Goal: Transaction & Acquisition: Purchase product/service

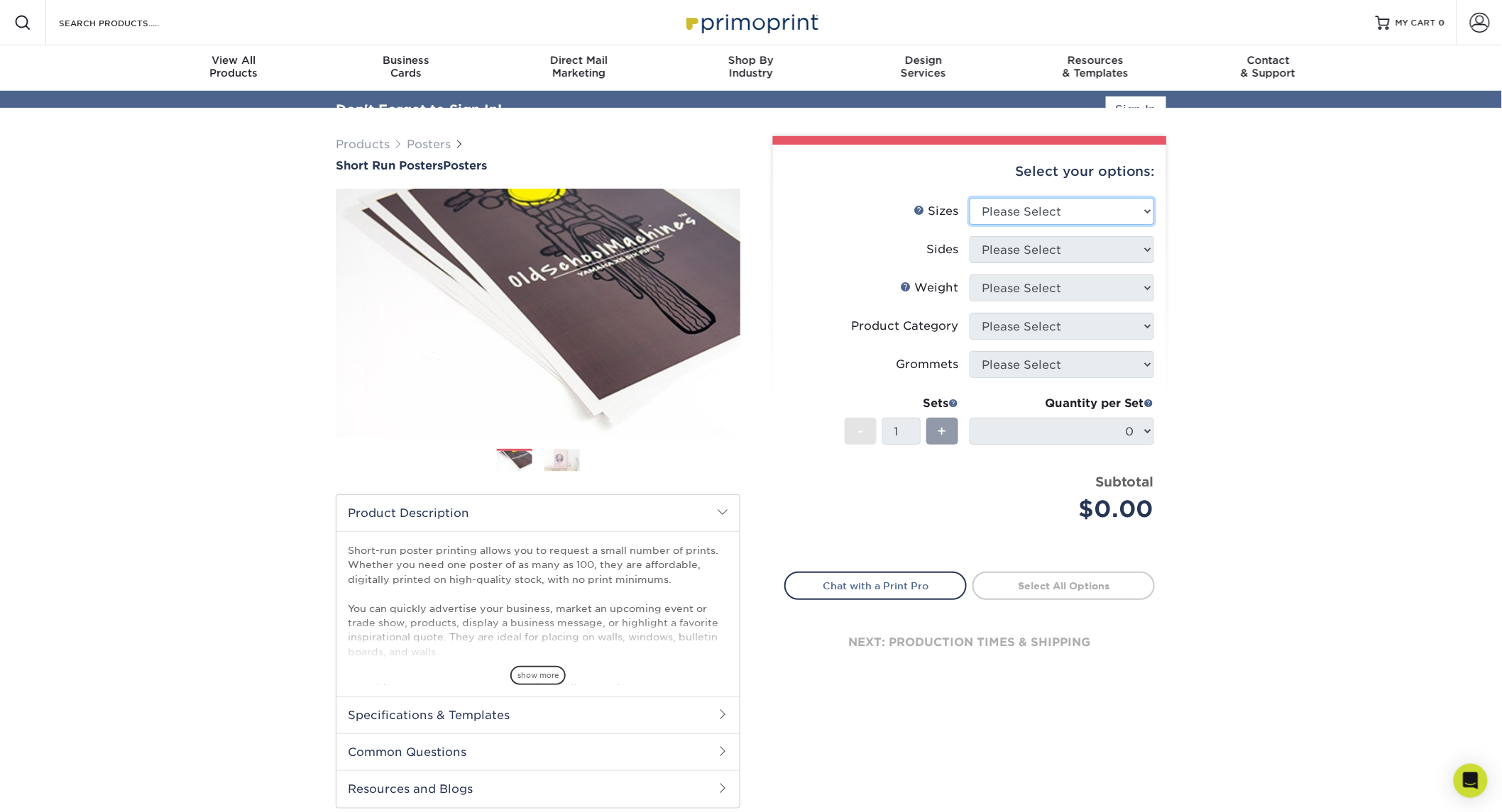
click at [1080, 189] on div "Select your options: Sizes Help Sizes Please Select 12" x 12" 12" x 15" 12" x 1…" at bounding box center [969, 421] width 393 height 552
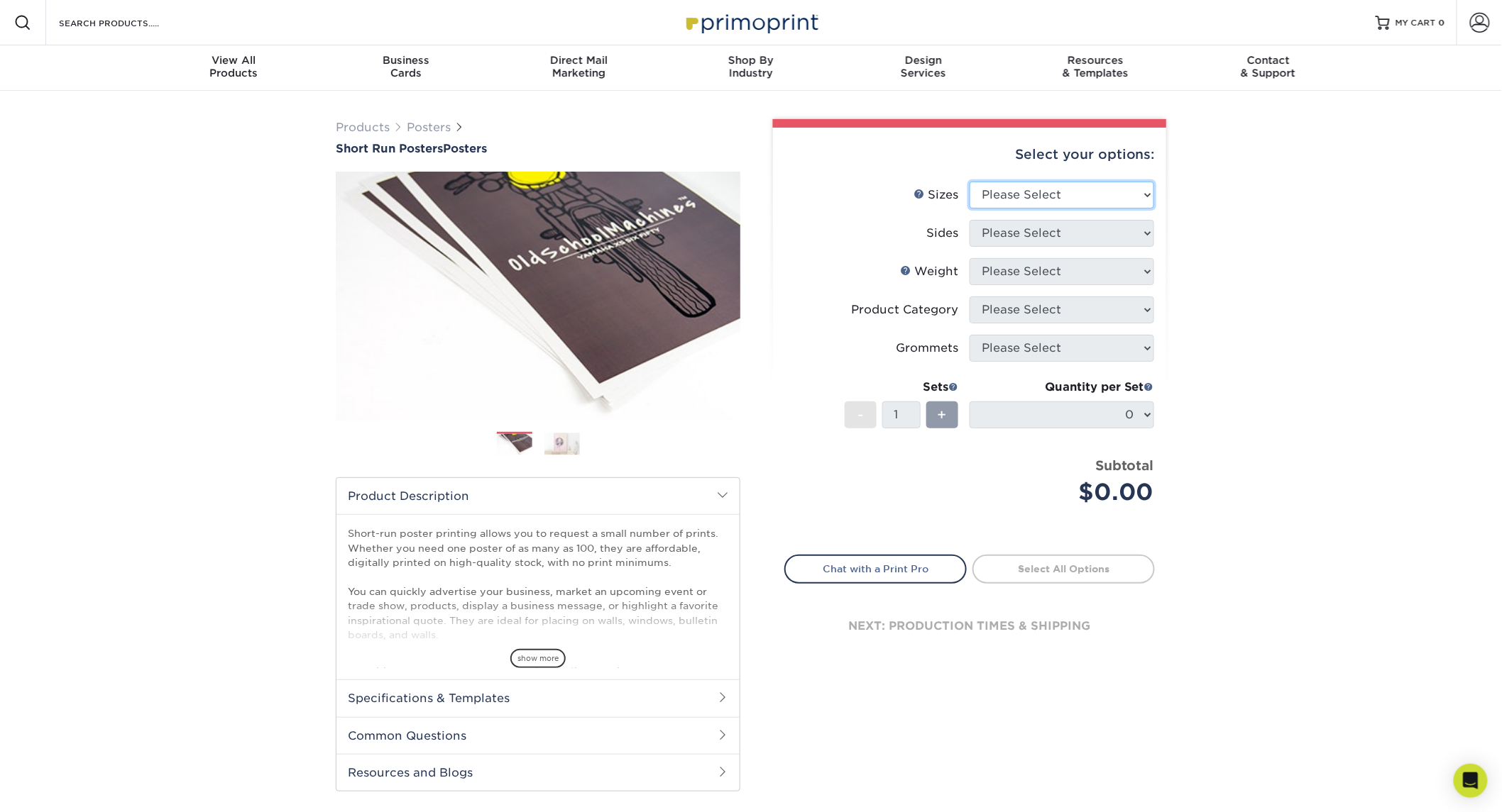
select select "36.00x48.00"
click at [969, 182] on select "Please Select 12" x 12" 12" x 15" 12" x 17" 12" x 18" 12" x 20" 12" x 24" 12" x…" at bounding box center [1061, 195] width 184 height 27
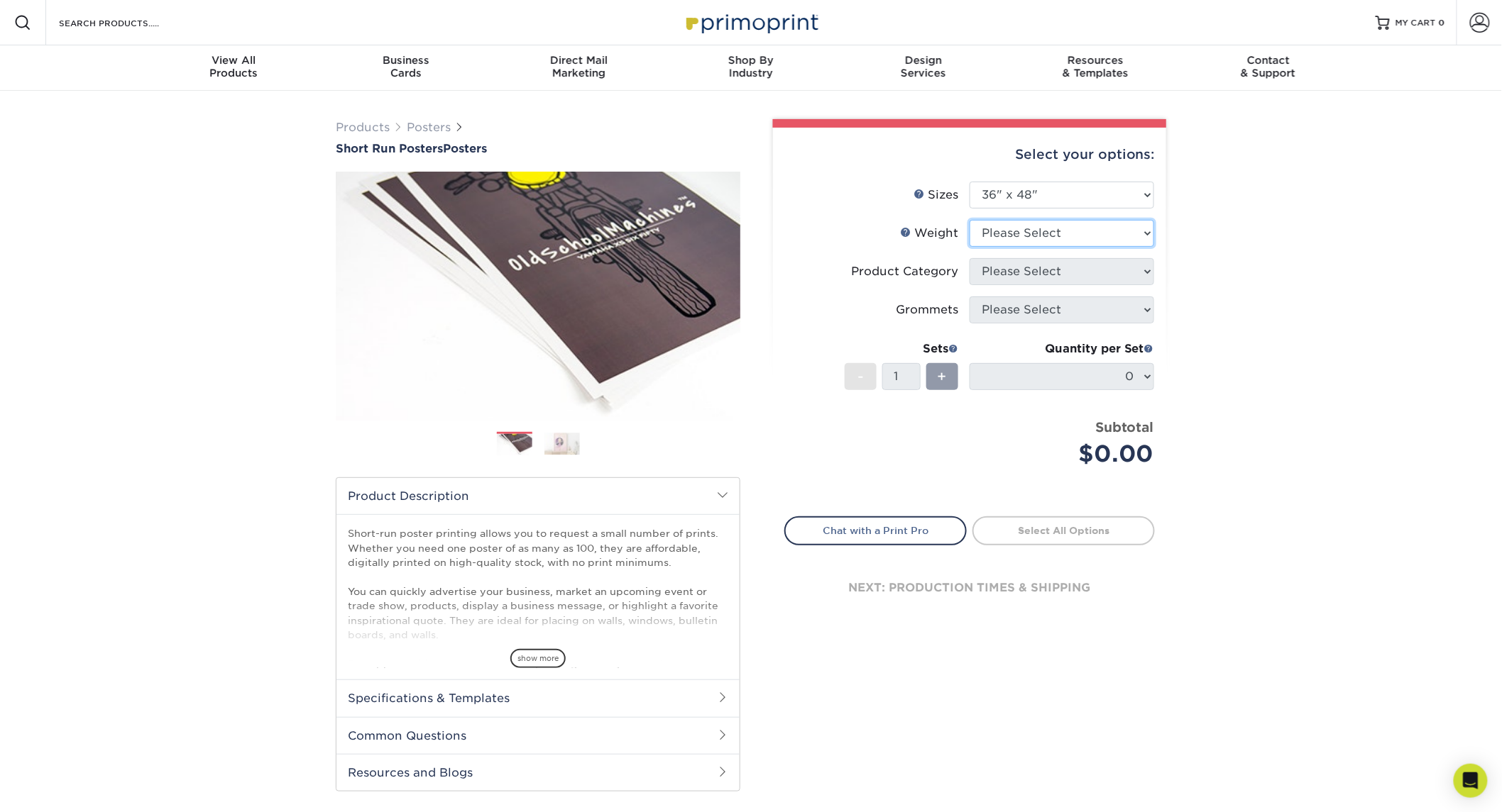
click at [1067, 232] on select "Please Select 8PHOTO 12PTC2S" at bounding box center [1061, 233] width 184 height 27
select select "8PHOTO"
click at [969, 220] on select "Please Select 8PHOTO 12PTC2S" at bounding box center [1061, 233] width 184 height 27
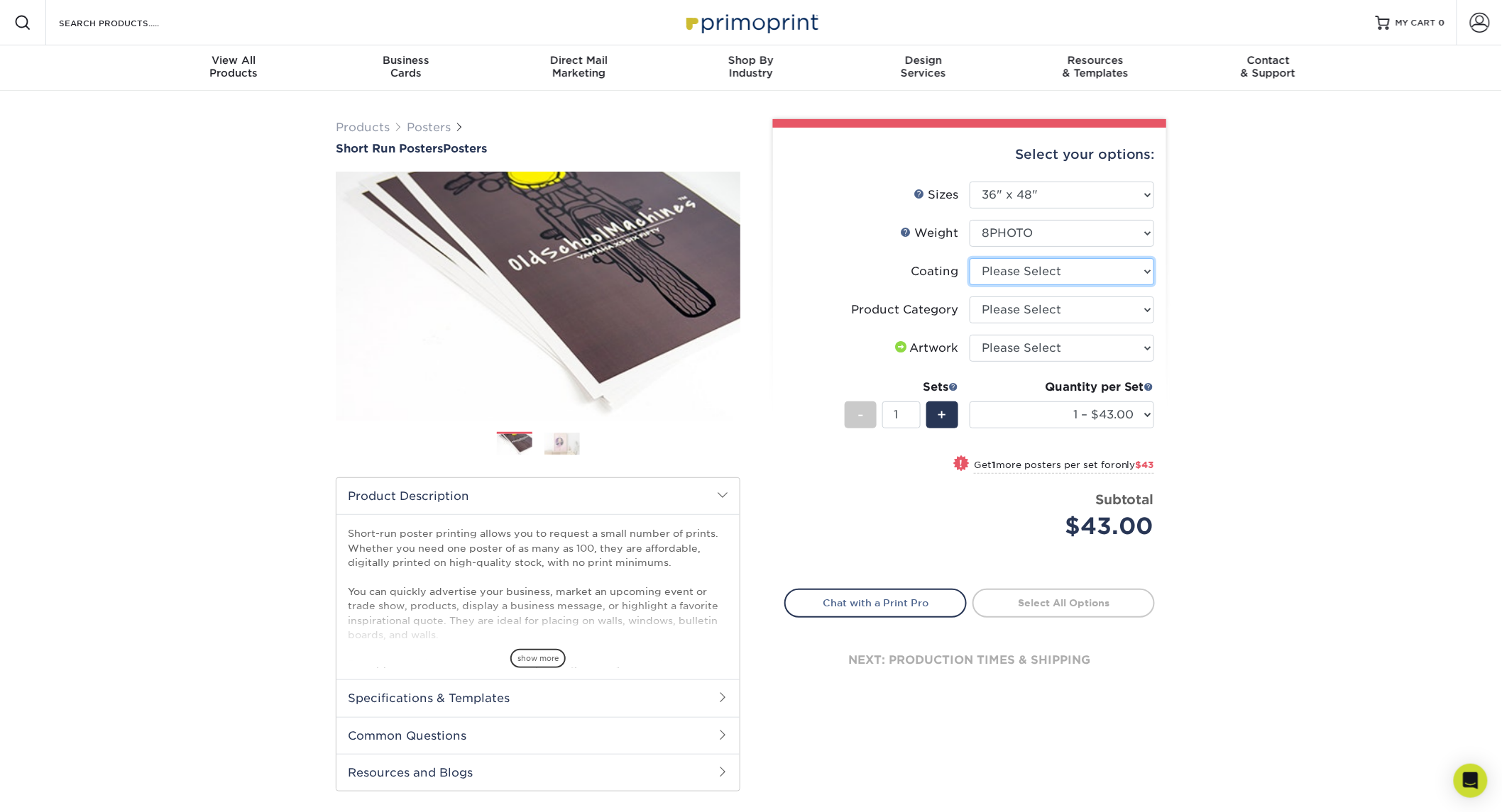
click at [1083, 271] on select at bounding box center [1061, 271] width 184 height 27
select select "3e7618de-abca-4bda-9f97-8b9129e913d8"
click at [969, 258] on select at bounding box center [1061, 271] width 184 height 27
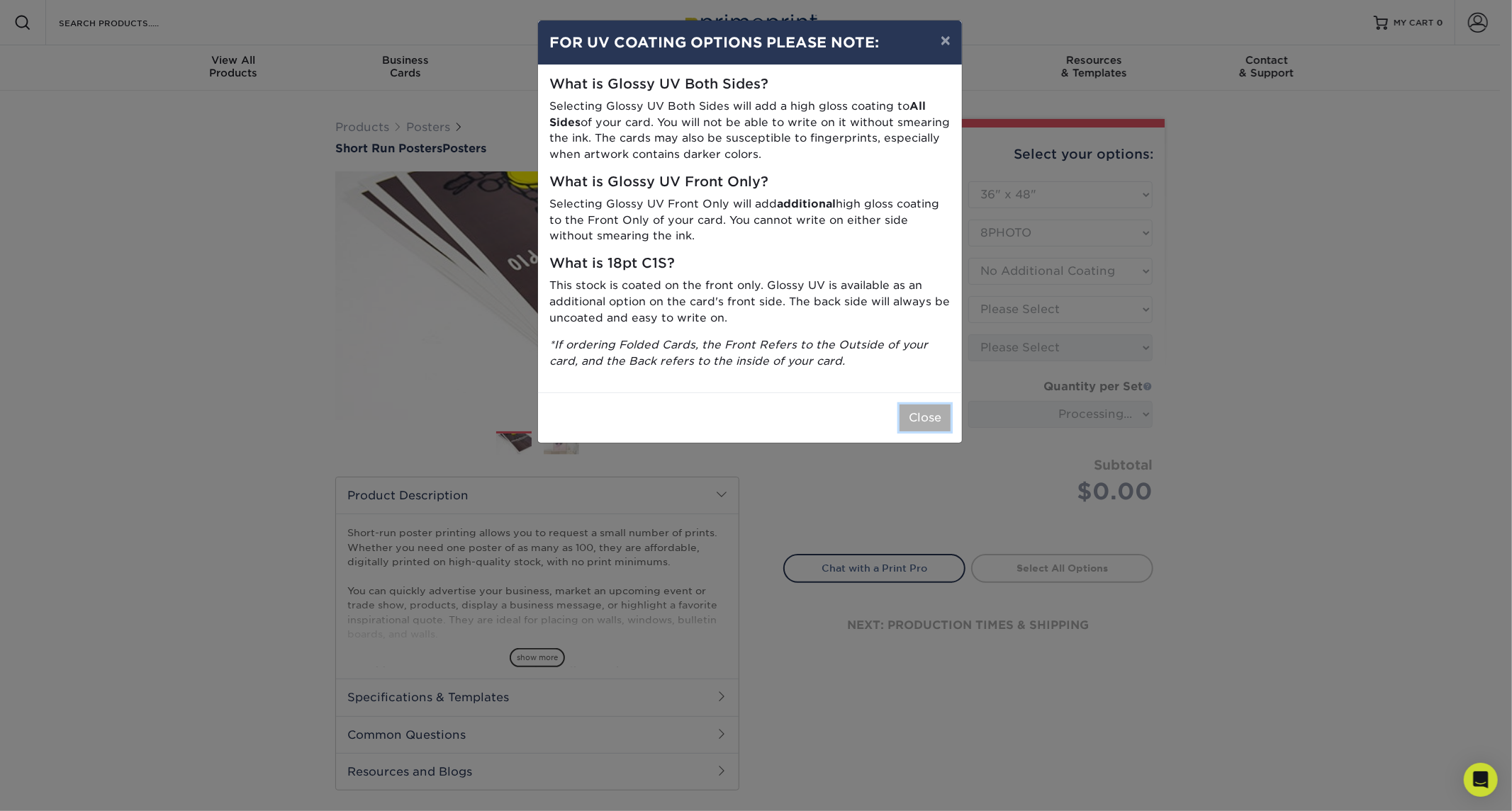
click at [922, 408] on button "Close" at bounding box center [924, 418] width 51 height 27
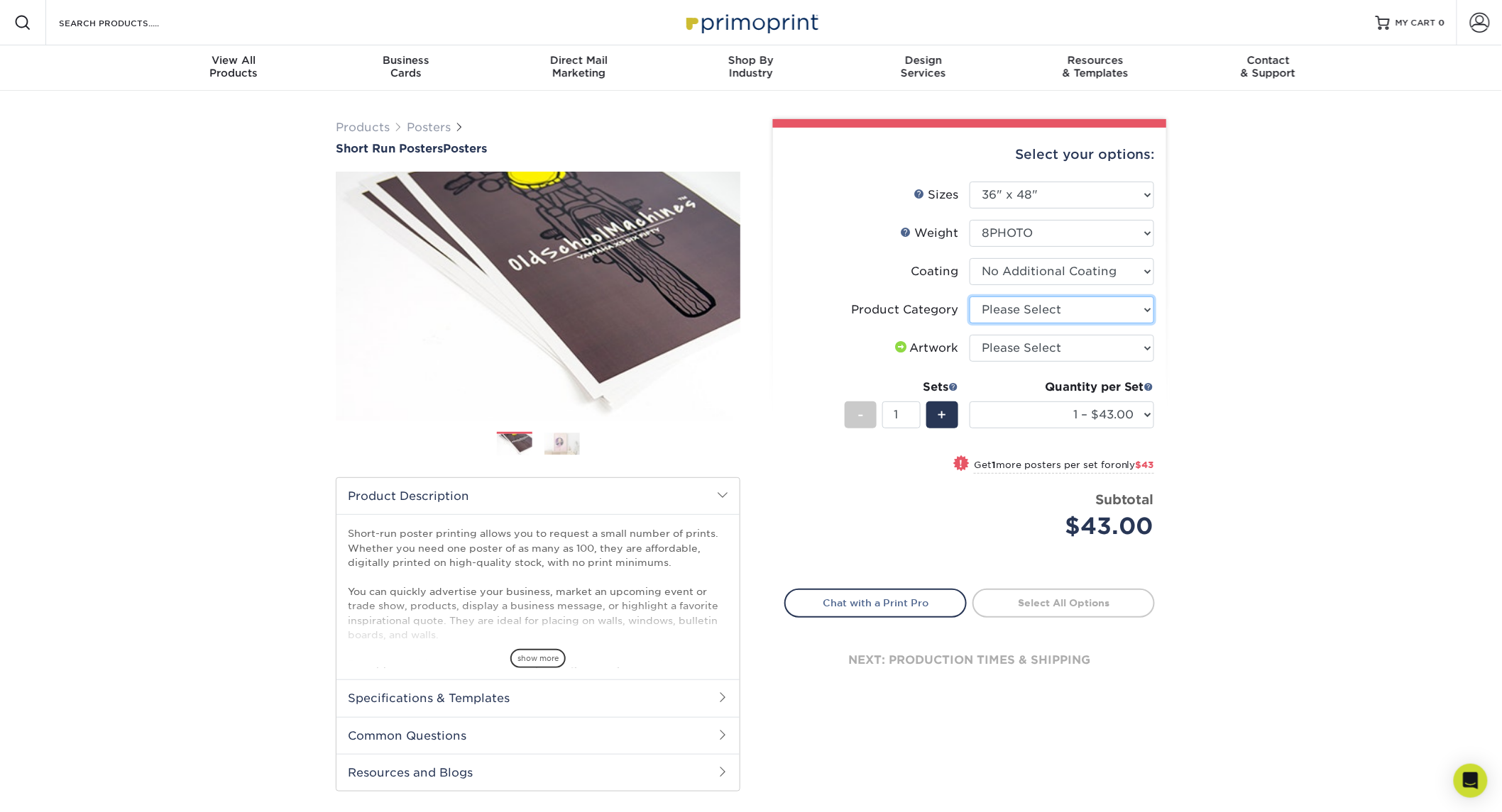
click at [1037, 312] on select "Please Select 8mil Photopaper Poster - Gloss" at bounding box center [1061, 310] width 184 height 27
select select "18b74cc8-844d-4e62-9d0c-08a50927668f"
click at [969, 297] on select "Please Select 8mil Photopaper Poster - Gloss" at bounding box center [1061, 310] width 184 height 27
click at [1034, 344] on select "Please Select I will upload files I need a design - $150" at bounding box center [1061, 348] width 184 height 27
select select "upload"
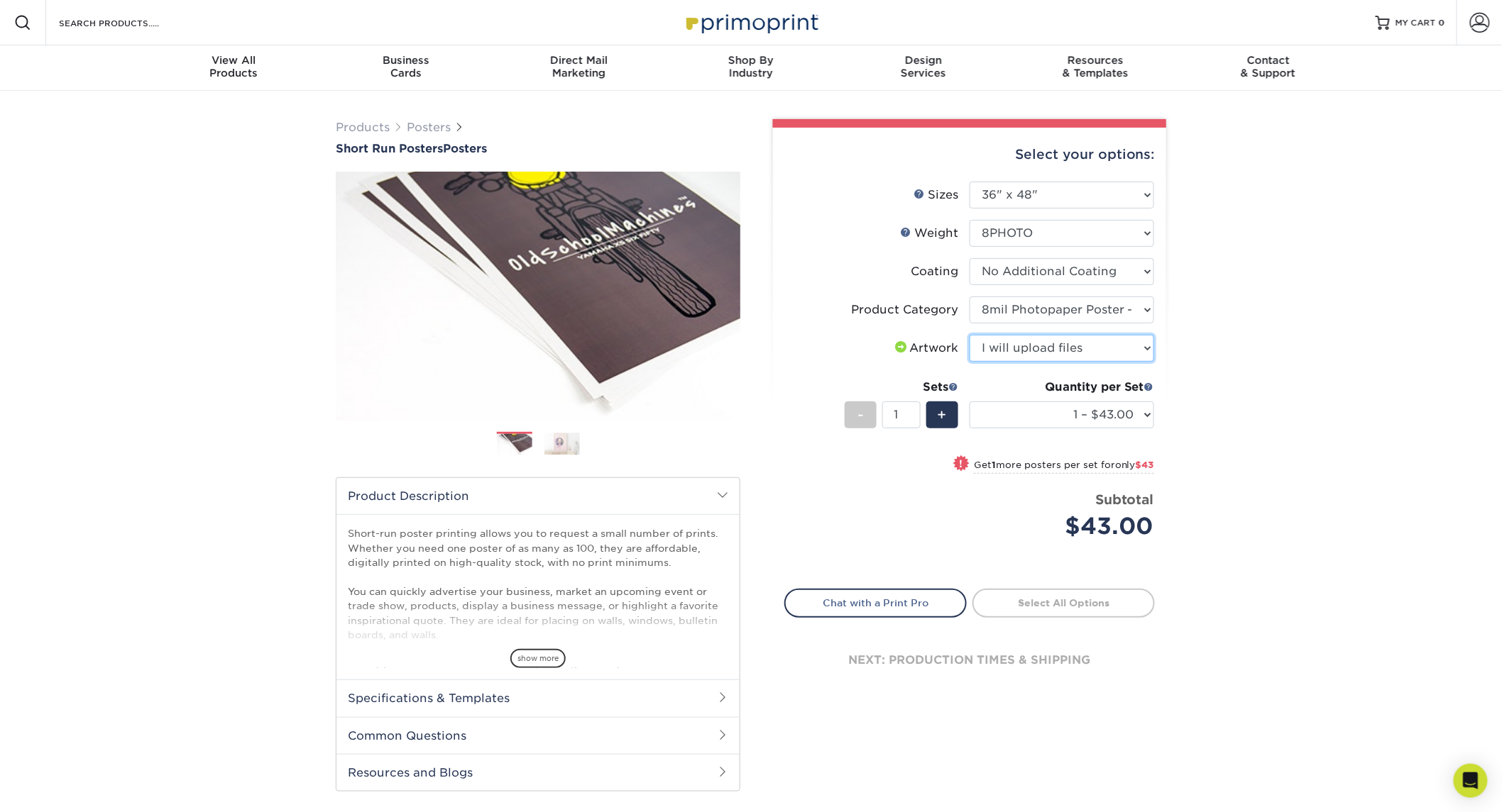
click at [969, 335] on select "Please Select I will upload files I need a design - $150" at bounding box center [1061, 348] width 184 height 27
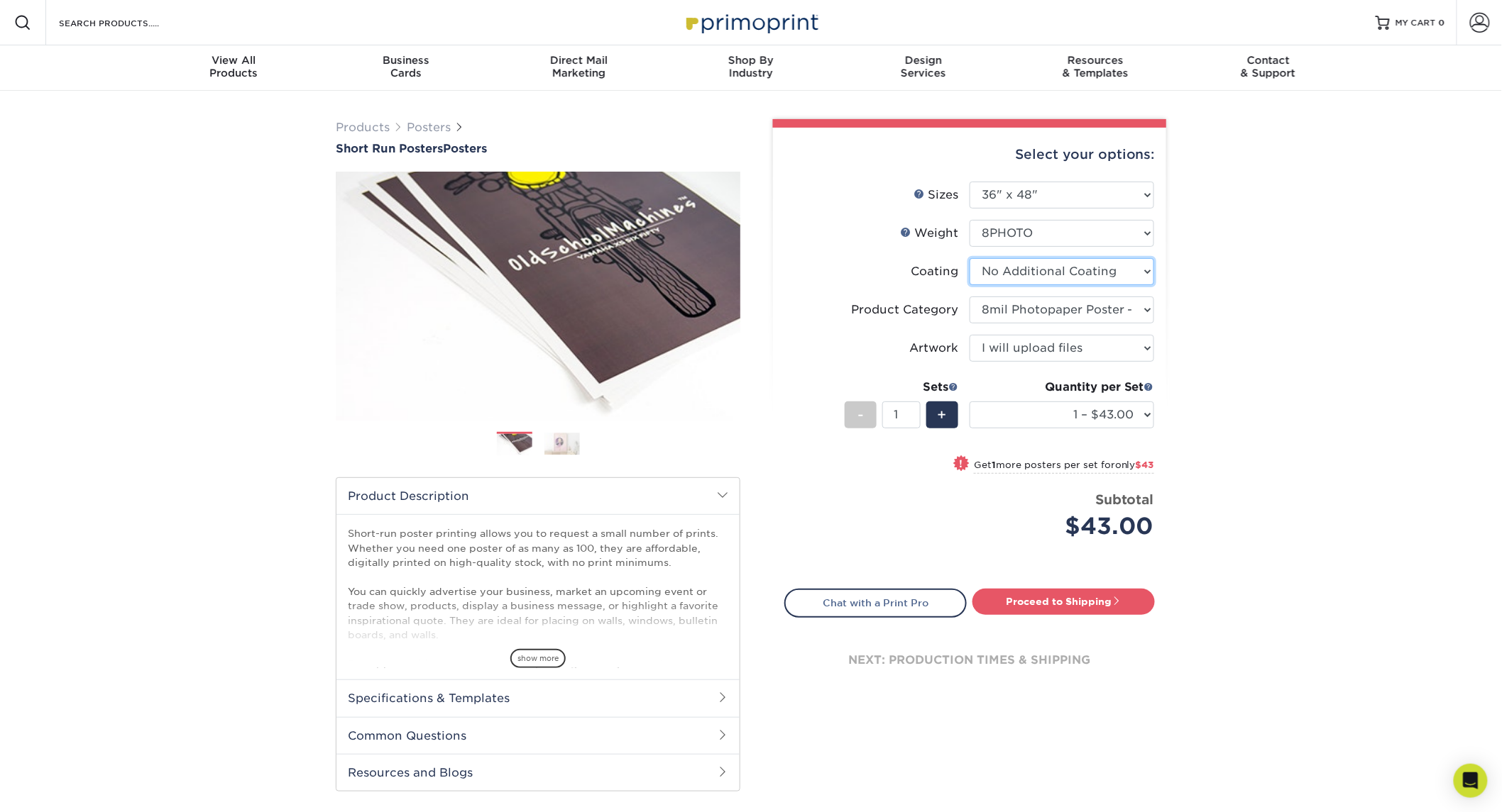
click at [1065, 267] on select at bounding box center [1061, 271] width 184 height 27
click at [1225, 265] on div "Products Posters Short Run Posters Posters" at bounding box center [751, 470] width 1502 height 757
click at [1136, 399] on div "Quantity per Set 1 – $43.00 2 – $86.00 3 – $128.00 4 – $171.00 5 – $213.00 6 – …" at bounding box center [1061, 411] width 184 height 66
click at [1142, 406] on select "1 – $43.00 2 – $86.00 3 – $128.00 4 – $171.00 5 – $213.00 6 – $256.00 7 – $299.…" at bounding box center [1061, 415] width 184 height 27
click at [1253, 431] on div "Products Posters Short Run Posters Posters" at bounding box center [751, 470] width 1502 height 757
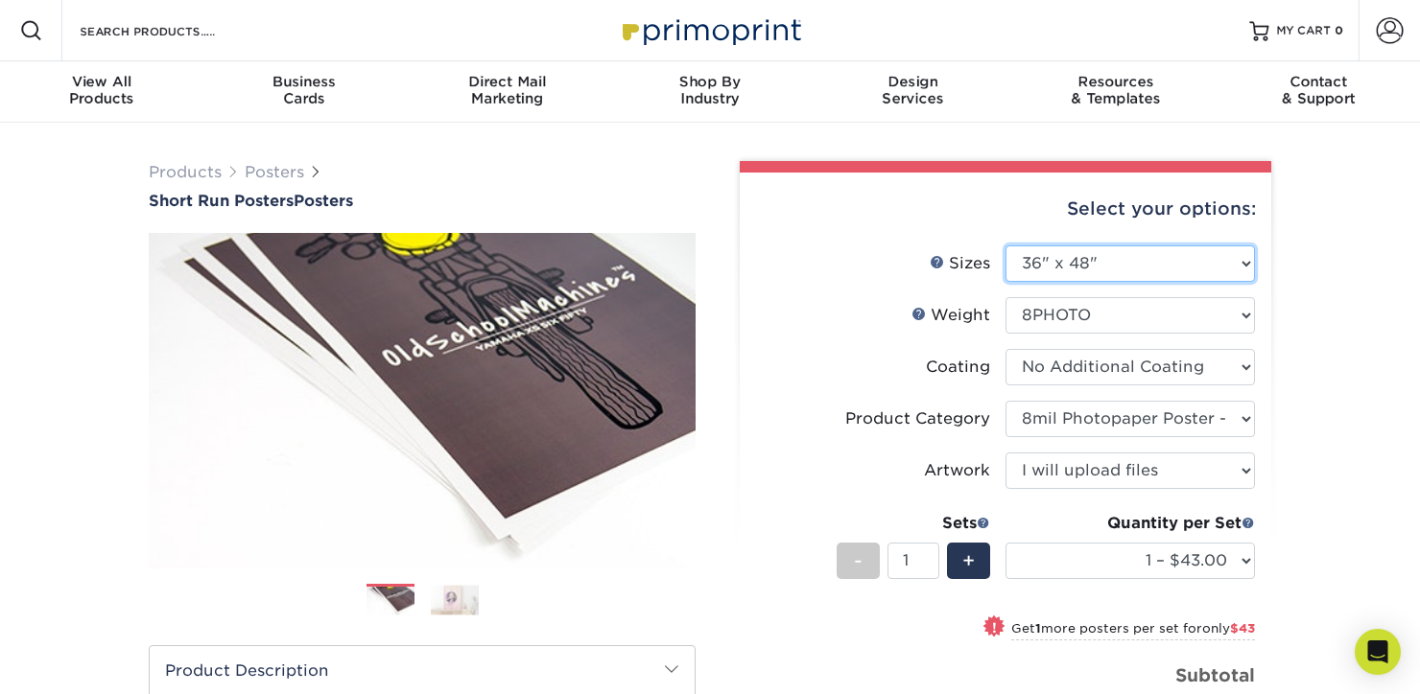
click at [1207, 266] on select "Please Select 12" x 12" 12" x 15" 12" x 17" 12" x 18" 12" x 20" 12" x 24" 12" x…" at bounding box center [1129, 264] width 249 height 36
select select "24.00x36.00"
click at [1005, 246] on select "Please Select 12" x 12" 12" x 15" 12" x 17" 12" x 18" 12" x 20" 12" x 24" 12" x…" at bounding box center [1129, 264] width 249 height 36
select select "-1"
select select
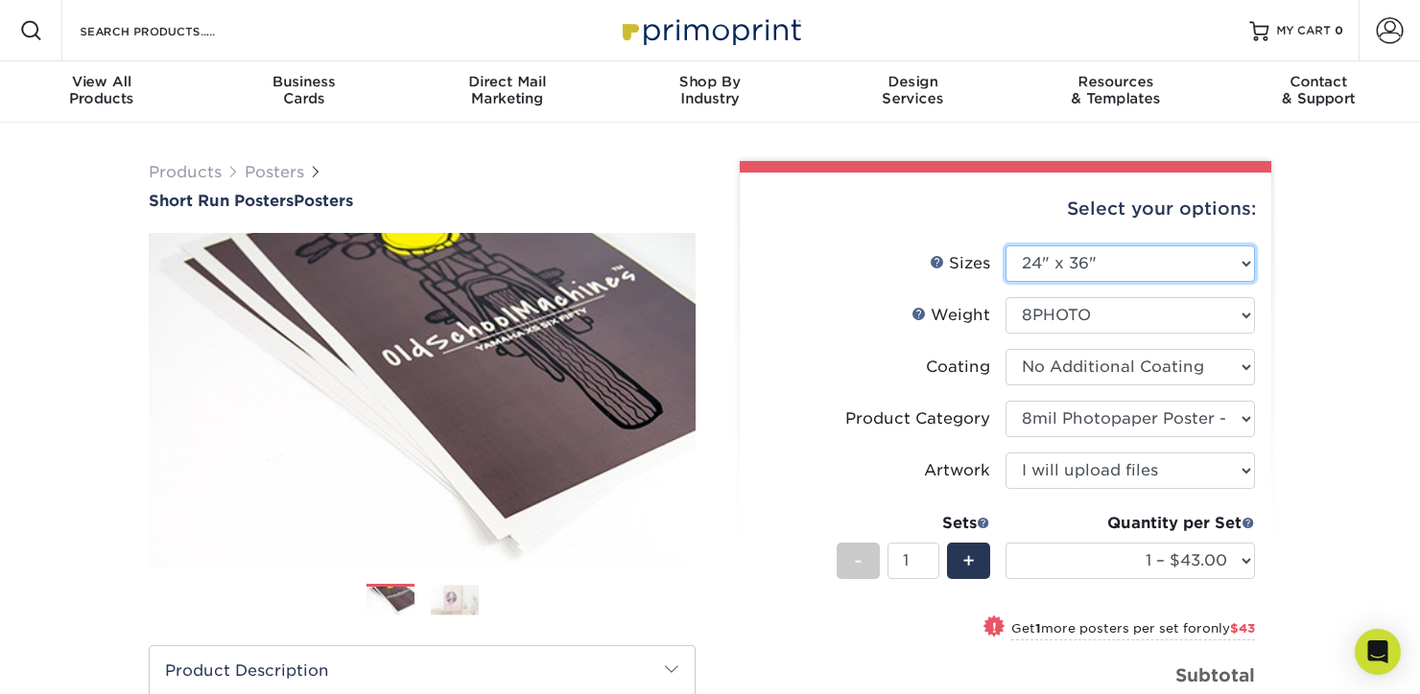
select select "-1"
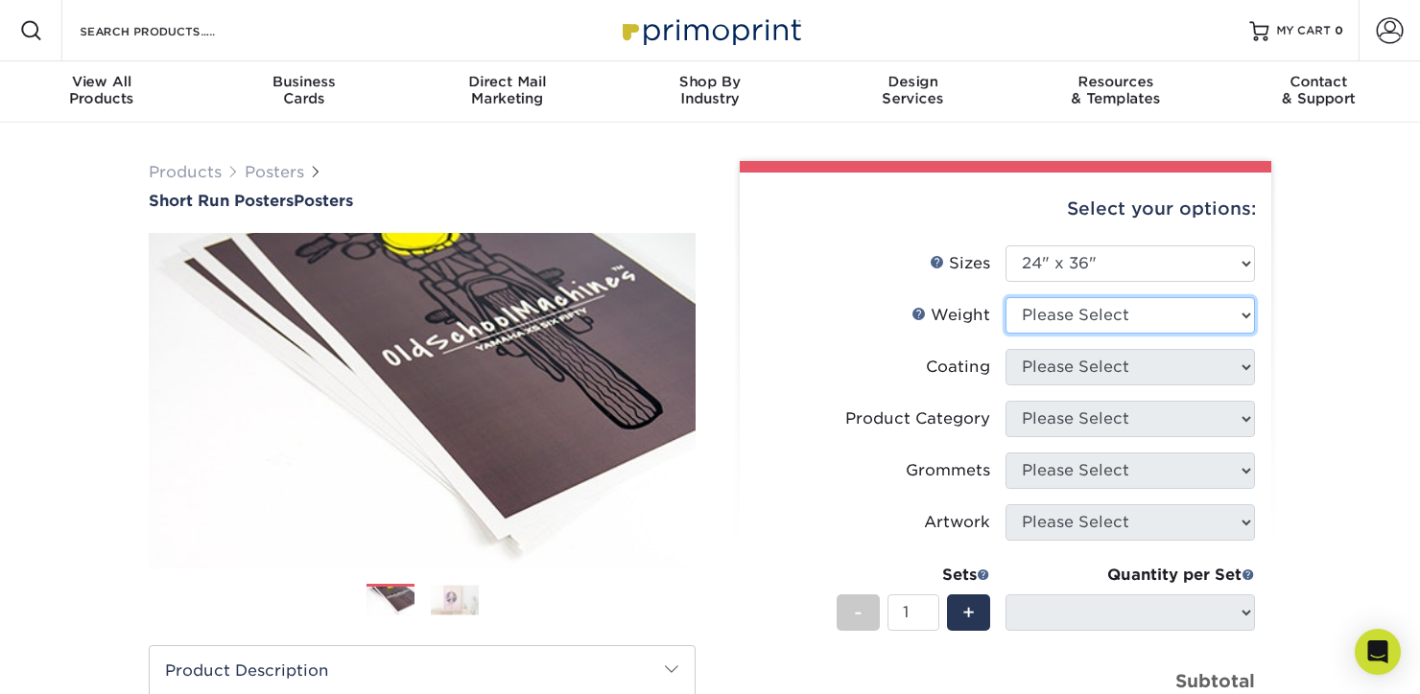
click at [1185, 304] on select "Please Select 12PTC2S 8PHOTO" at bounding box center [1129, 315] width 249 height 36
select select "8PHOTO"
click at [1005, 297] on select "Please Select 12PTC2S 8PHOTO" at bounding box center [1129, 315] width 249 height 36
select select "-1"
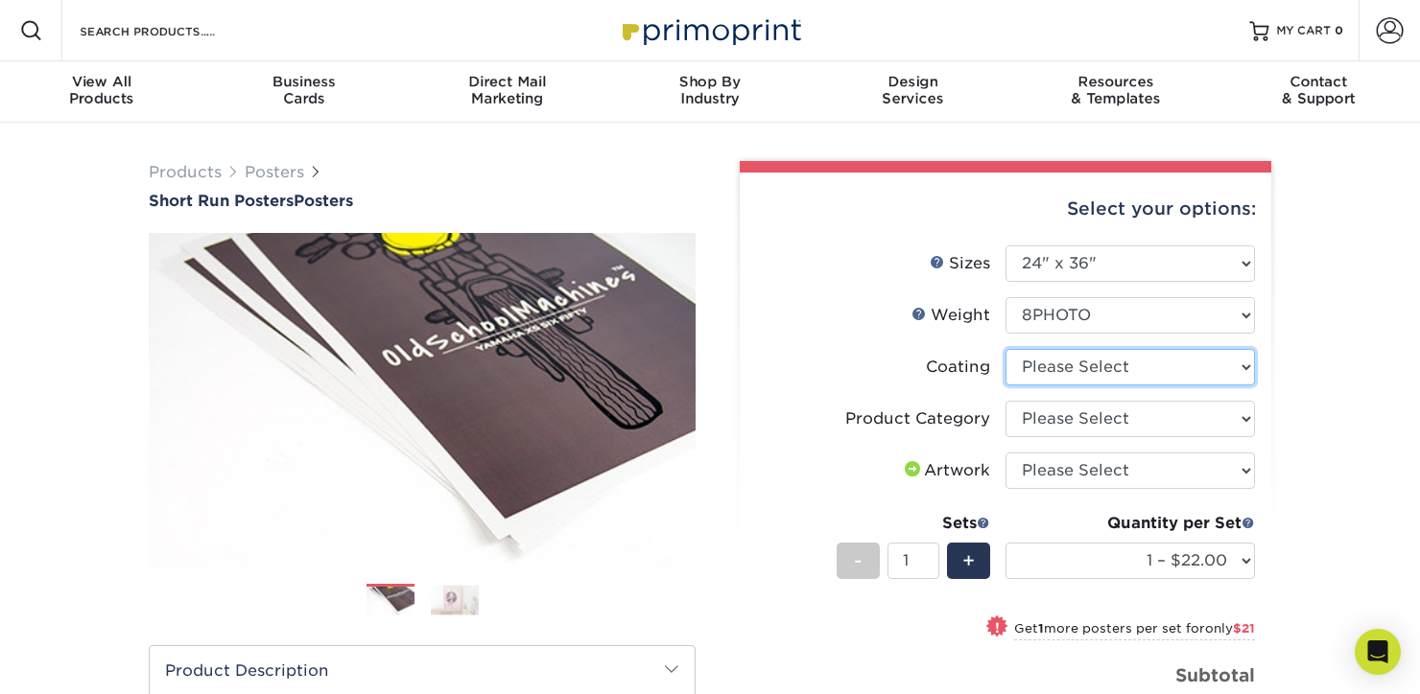
click at [1125, 369] on select at bounding box center [1129, 367] width 249 height 36
select select "3e7618de-abca-4bda-9f97-8b9129e913d8"
click at [1005, 349] on select at bounding box center [1129, 367] width 249 height 36
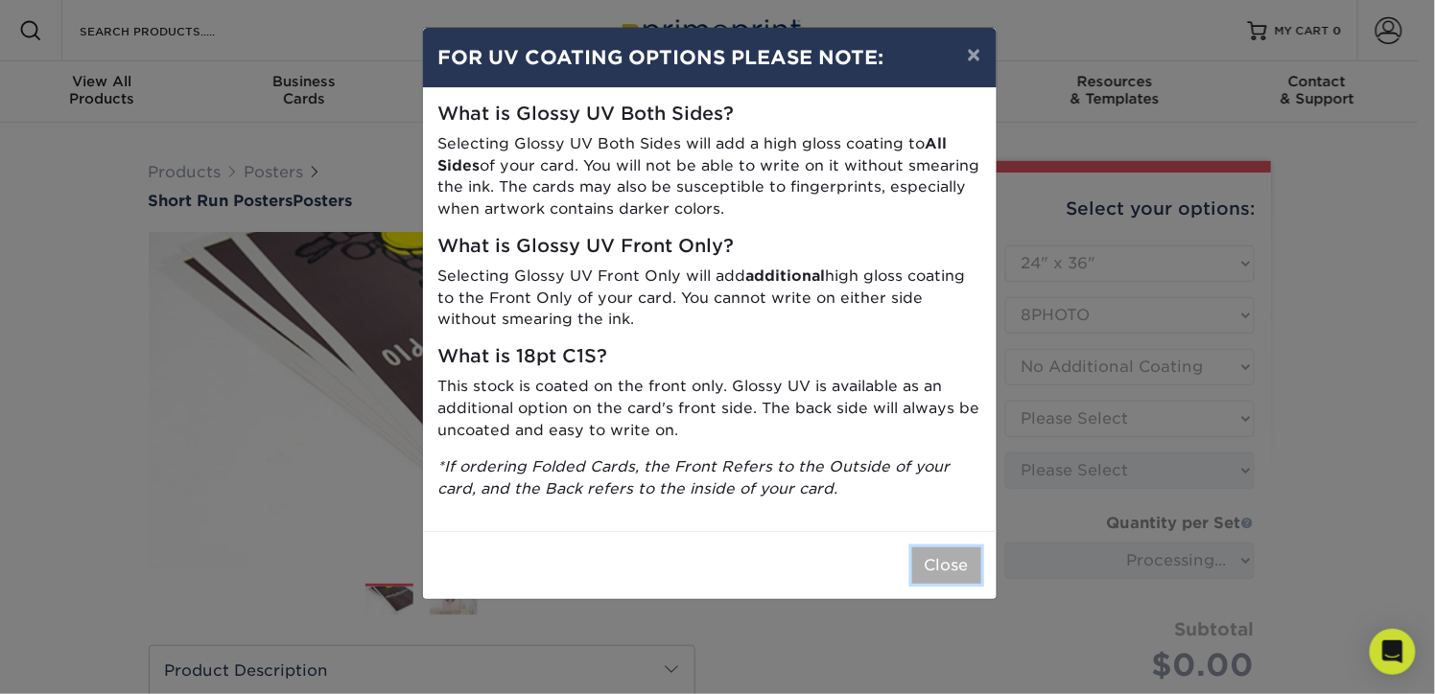
click at [942, 558] on button "Close" at bounding box center [946, 566] width 69 height 36
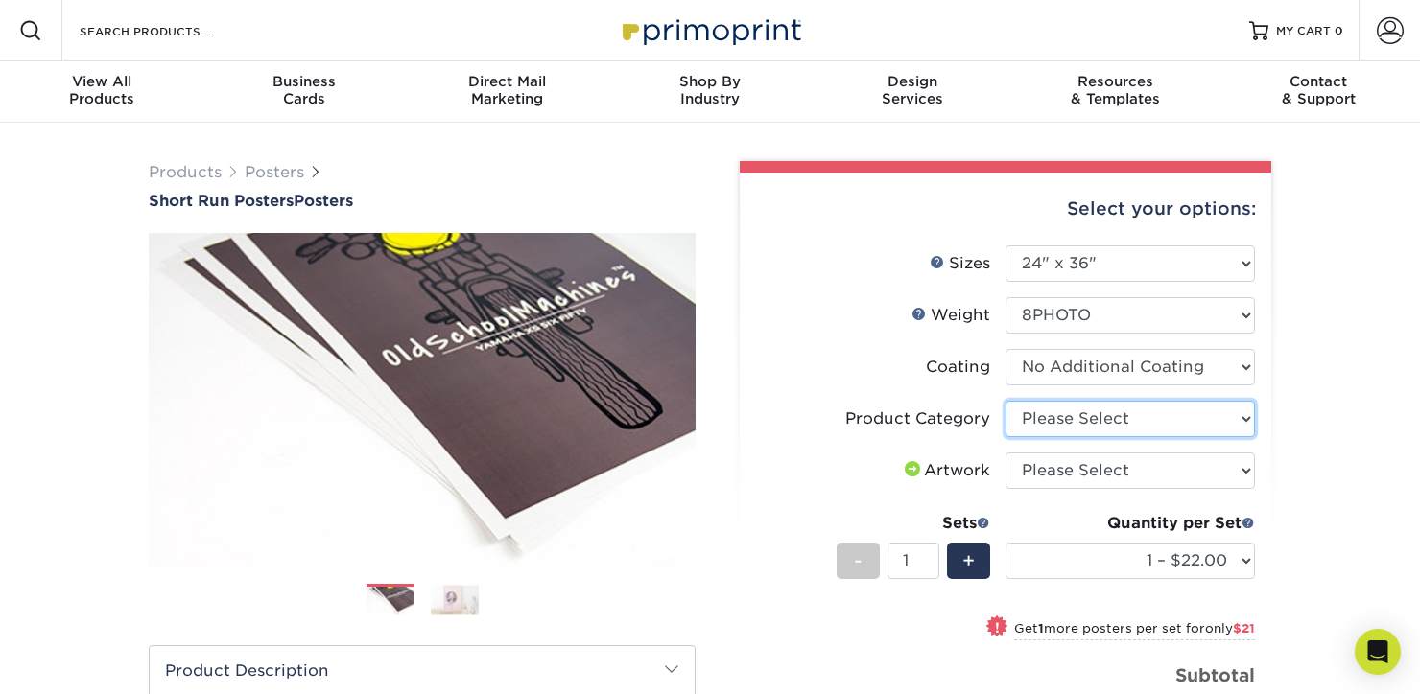
click at [1087, 417] on select "Please Select 8mil Photopaper Poster - Gloss" at bounding box center [1129, 419] width 249 height 36
select select "18b74cc8-844d-4e62-9d0c-08a50927668f"
click at [1005, 401] on select "Please Select 8mil Photopaper Poster - Gloss" at bounding box center [1129, 419] width 249 height 36
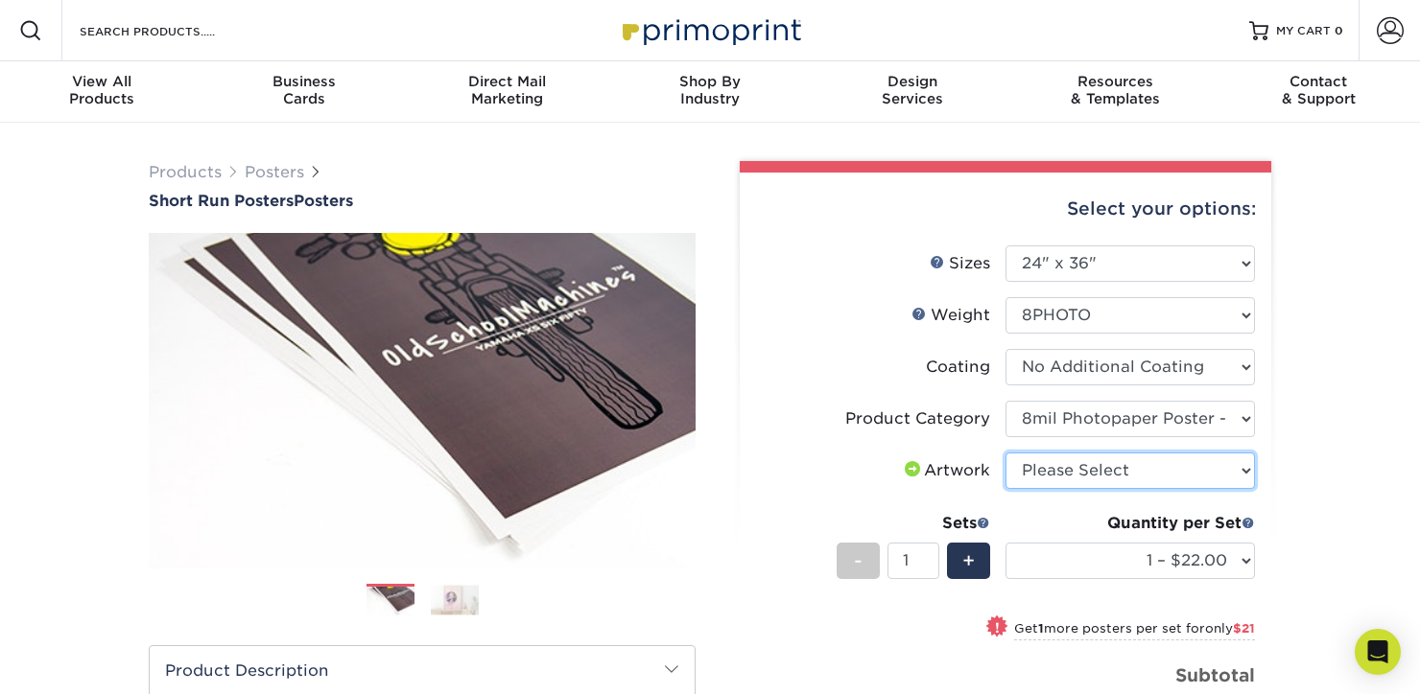
click at [1115, 470] on select "Please Select I will upload files I need a design - $150" at bounding box center [1129, 471] width 249 height 36
select select "upload"
click at [1005, 453] on select "Please Select I will upload files I need a design - $150" at bounding box center [1129, 471] width 249 height 36
